Goal: Navigation & Orientation: Find specific page/section

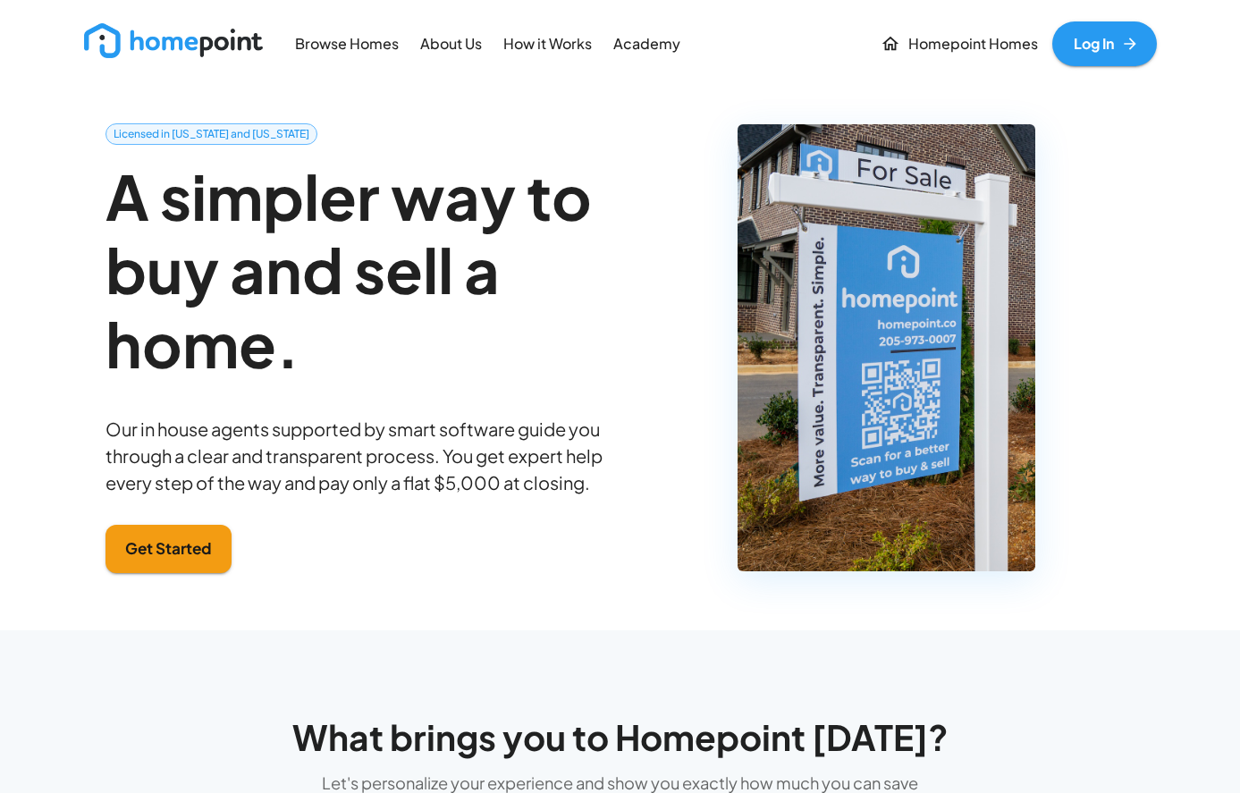
click at [319, 42] on p "Browse Homes" at bounding box center [347, 44] width 104 height 21
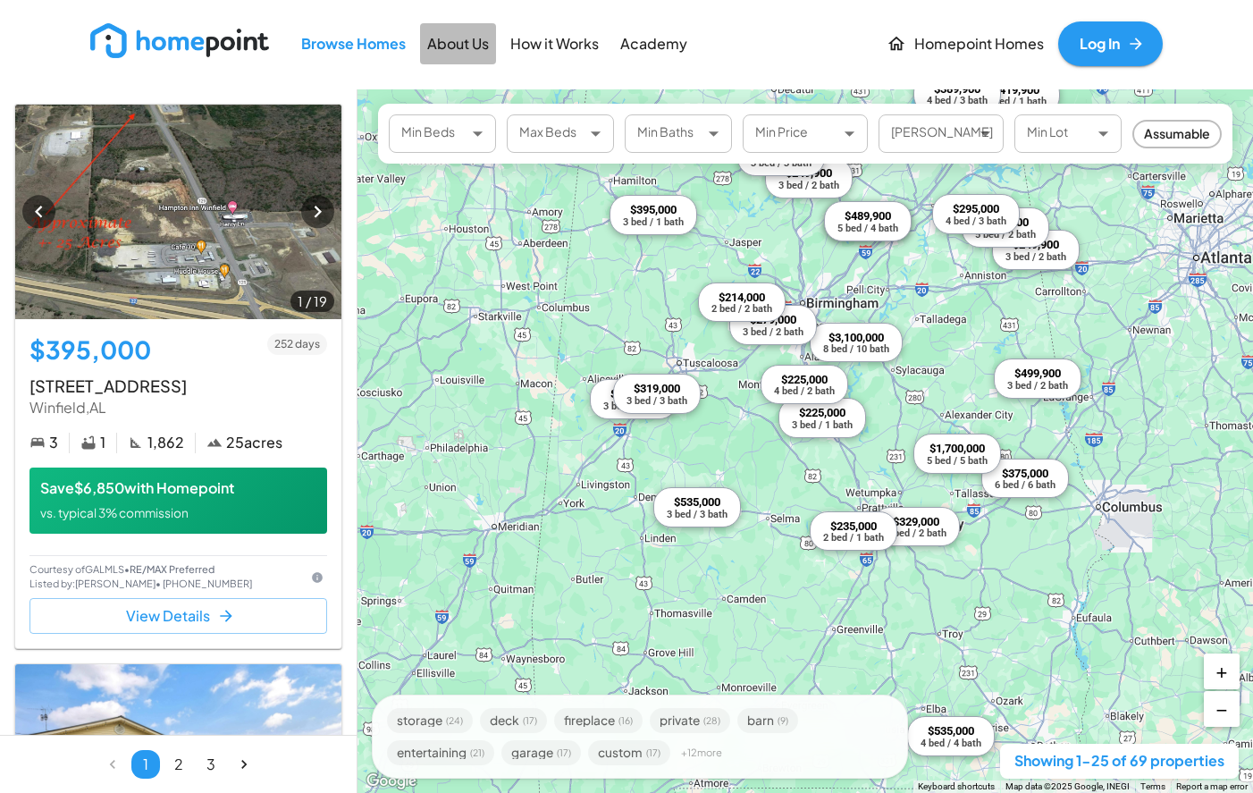
click at [458, 52] on p "About Us" at bounding box center [458, 44] width 62 height 21
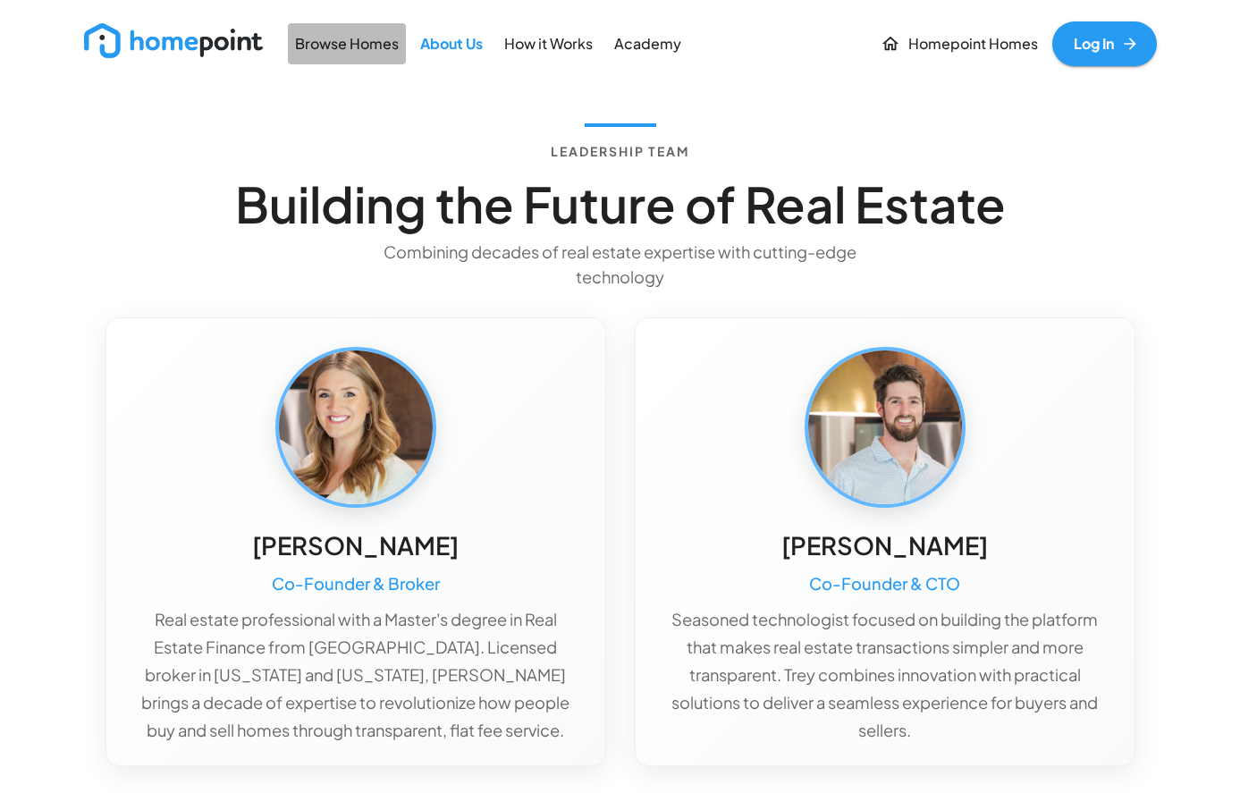
click at [330, 50] on p "Browse Homes" at bounding box center [347, 44] width 104 height 21
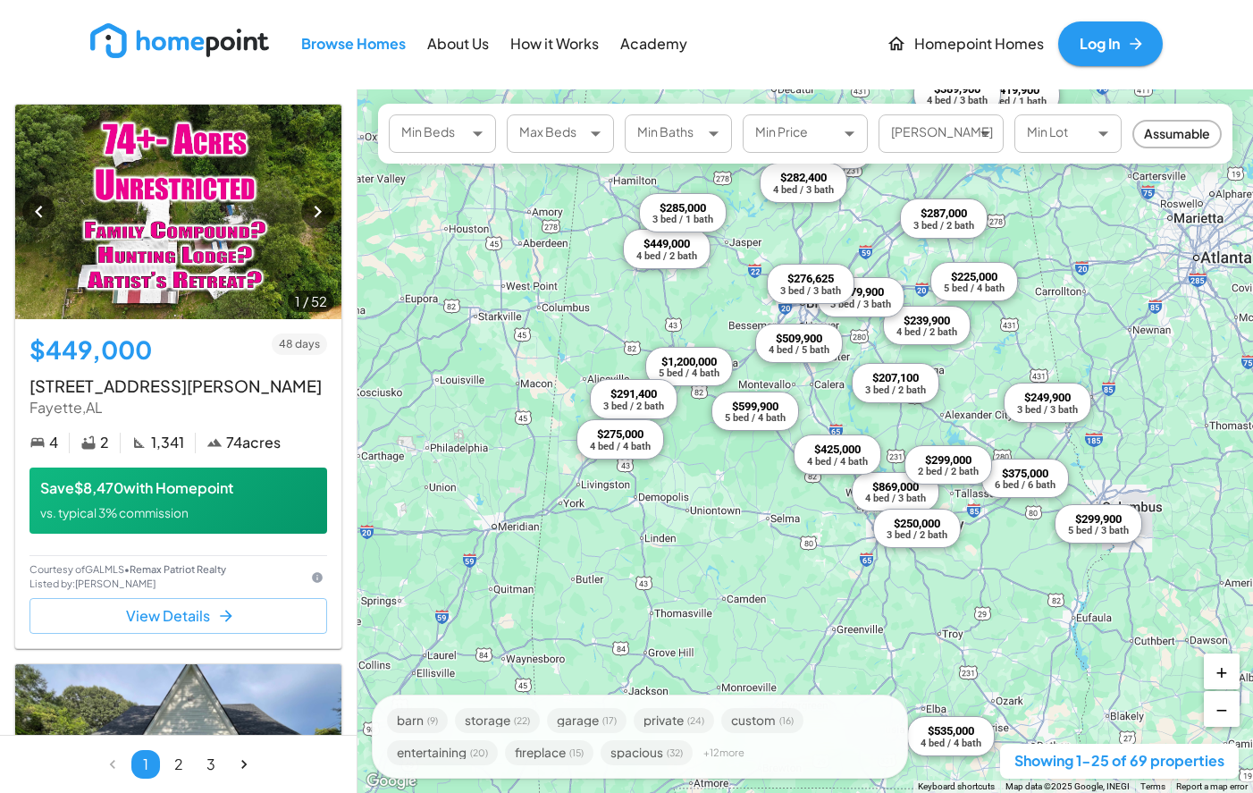
click at [794, 339] on div "$509,900" at bounding box center [799, 338] width 61 height 14
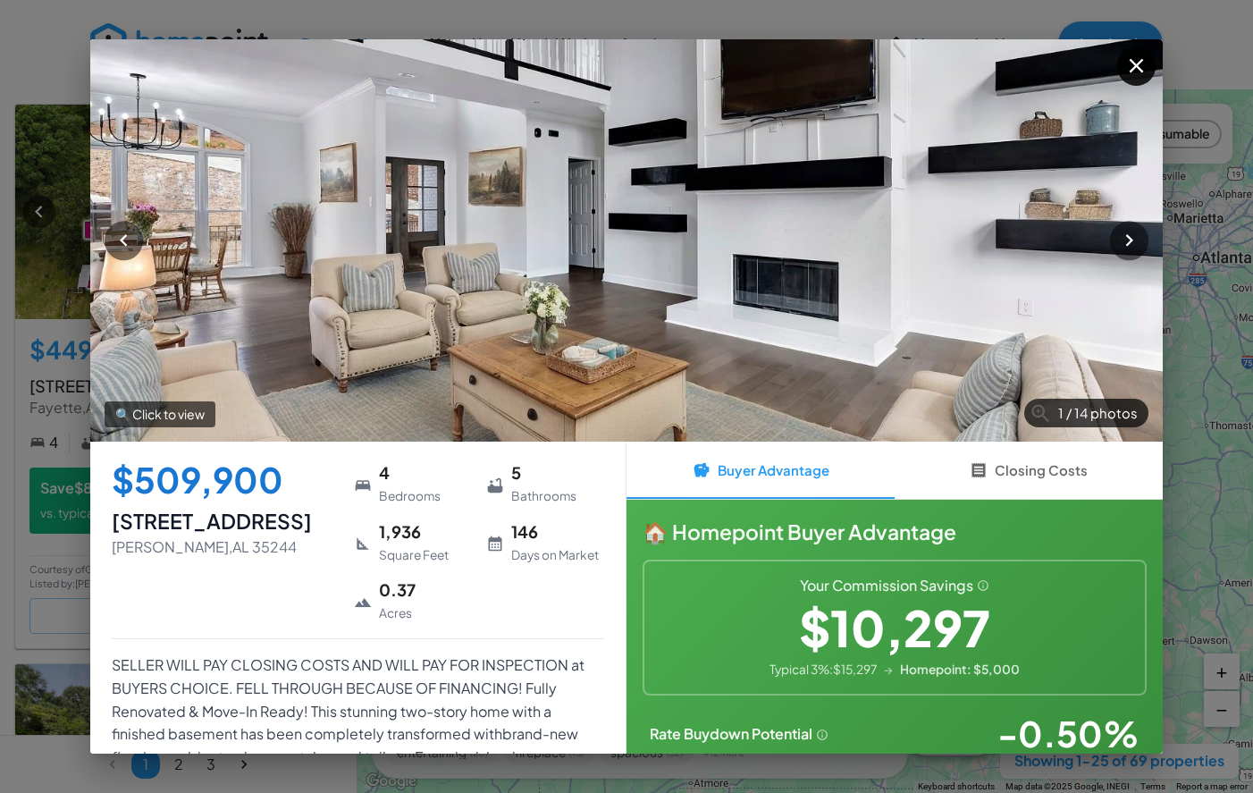
click at [1128, 67] on icon "button" at bounding box center [1137, 66] width 24 height 24
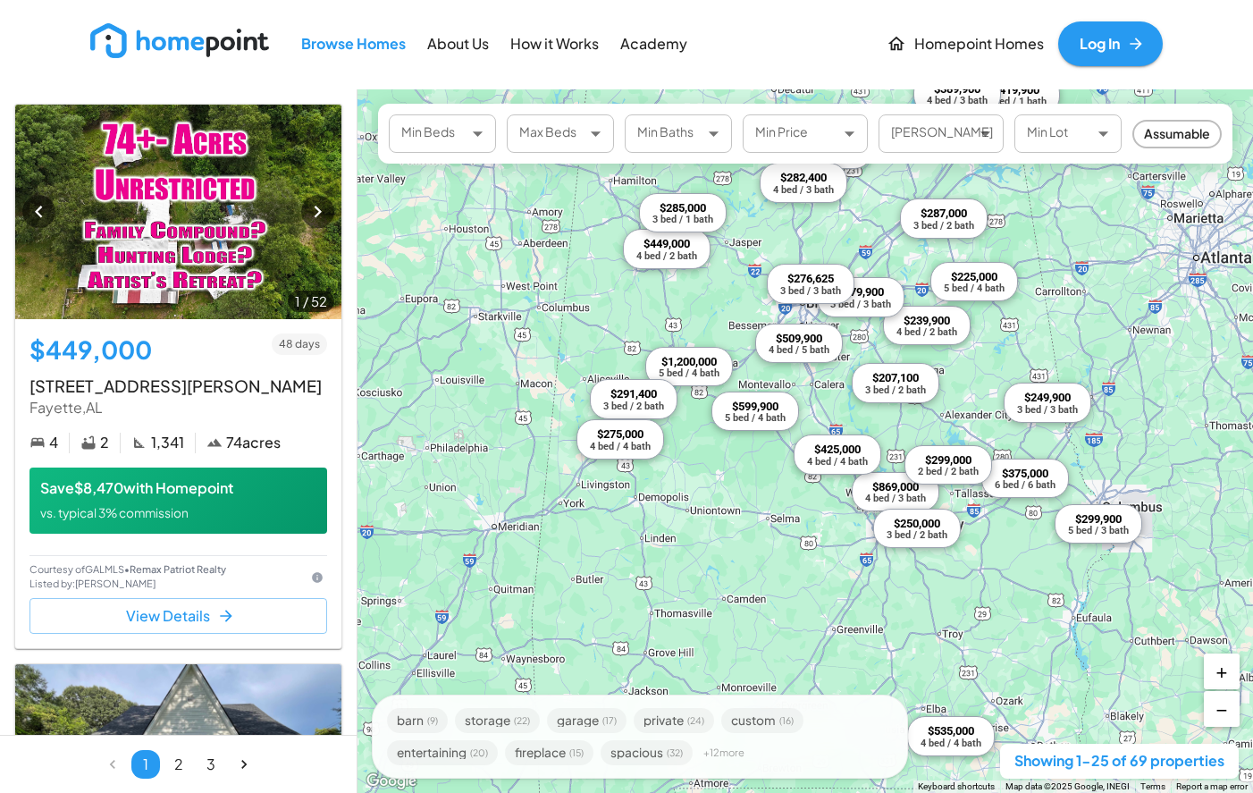
click at [569, 50] on p "How it Works" at bounding box center [554, 44] width 88 height 21
